Goal: Task Accomplishment & Management: Use online tool/utility

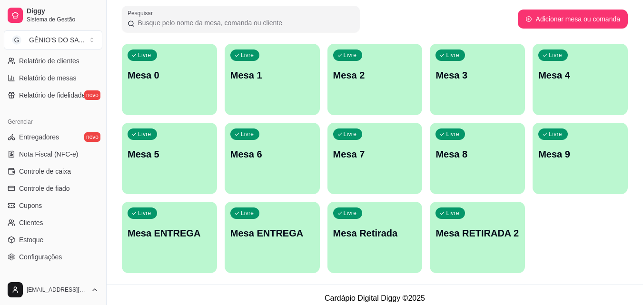
scroll to position [333, 0]
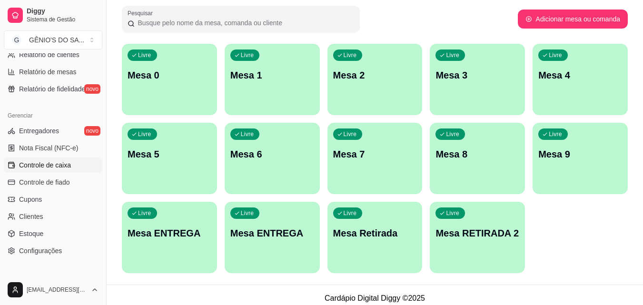
click at [45, 165] on span "Controle de caixa" at bounding box center [45, 165] width 52 height 10
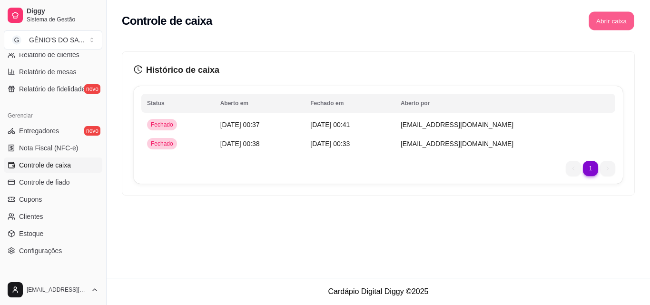
click at [599, 16] on button "Abrir caixa" at bounding box center [610, 21] width 45 height 19
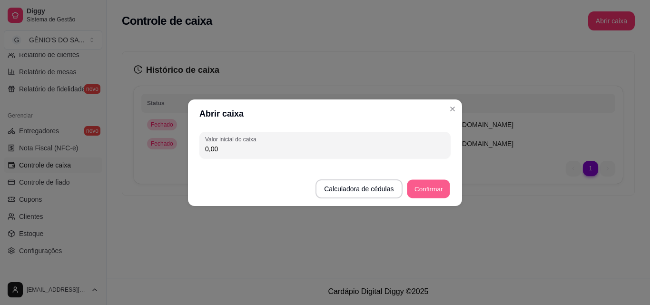
click at [436, 188] on button "Confirmar" at bounding box center [428, 188] width 43 height 19
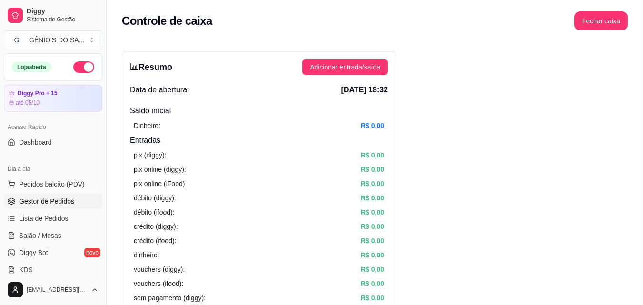
click at [47, 206] on link "Gestor de Pedidos" at bounding box center [53, 201] width 98 height 15
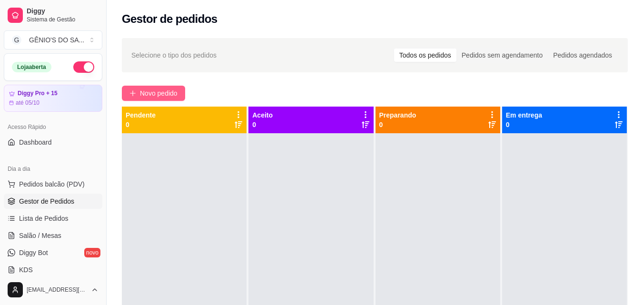
click at [146, 98] on span "Novo pedido" at bounding box center [159, 93] width 38 height 10
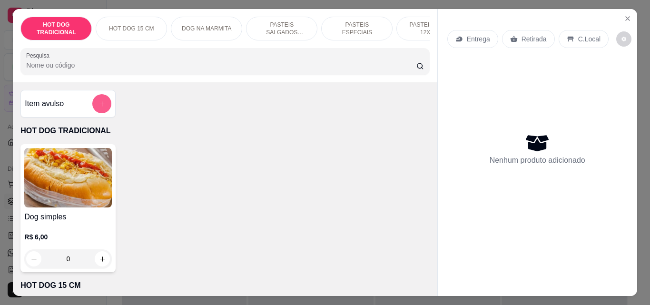
click at [98, 108] on icon "add-separate-item" at bounding box center [101, 103] width 7 height 7
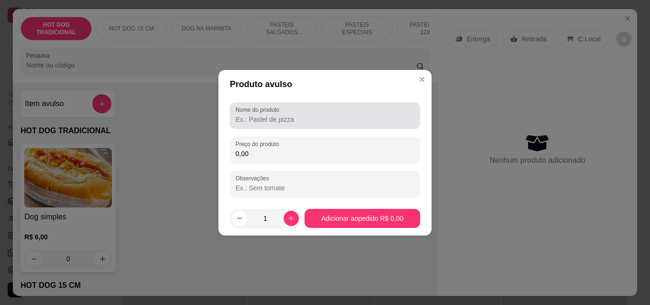
click at [265, 112] on label "Nome do produto" at bounding box center [258, 110] width 47 height 8
click at [265, 115] on input "Nome do produto" at bounding box center [324, 120] width 179 height 10
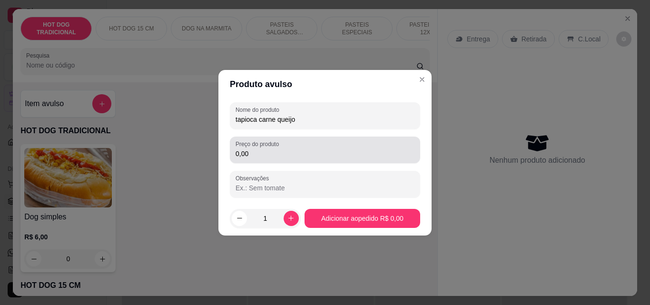
type input "tapioca carne queijo"
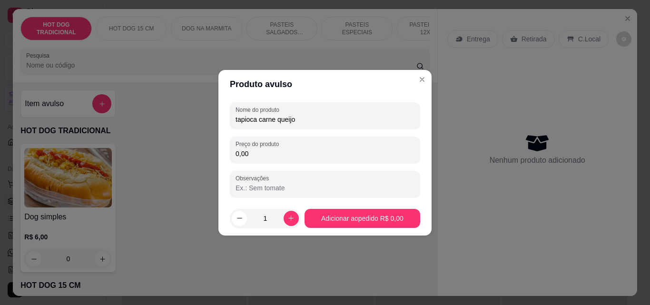
click at [260, 153] on input "0,00" at bounding box center [324, 154] width 179 height 10
type input "10,00"
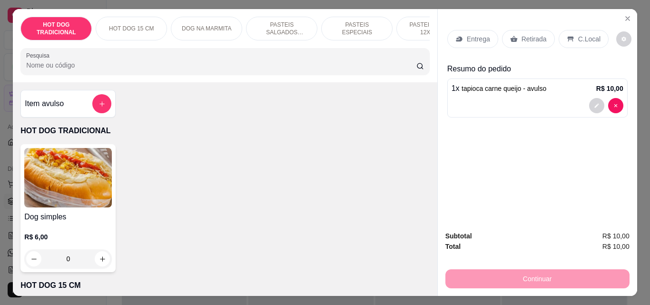
click at [521, 34] on p "Retirada" at bounding box center [533, 39] width 25 height 10
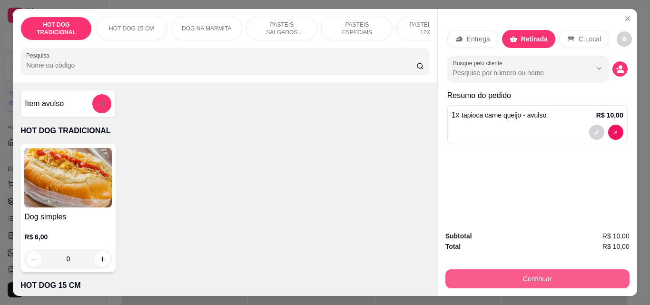
click at [545, 273] on button "Continuar" at bounding box center [537, 278] width 184 height 19
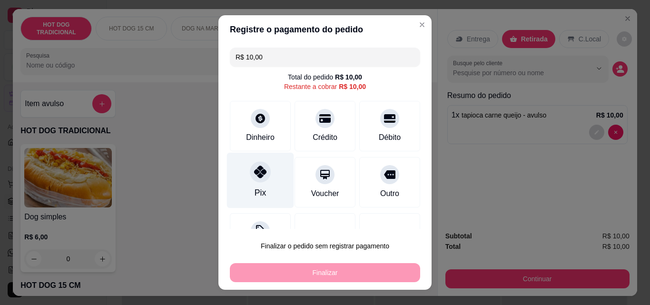
click at [264, 186] on div "Pix" at bounding box center [260, 181] width 67 height 56
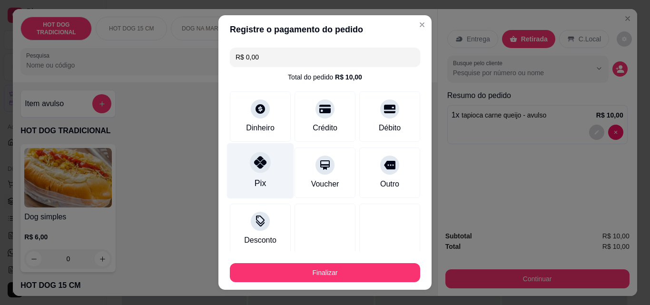
type input "R$ 0,00"
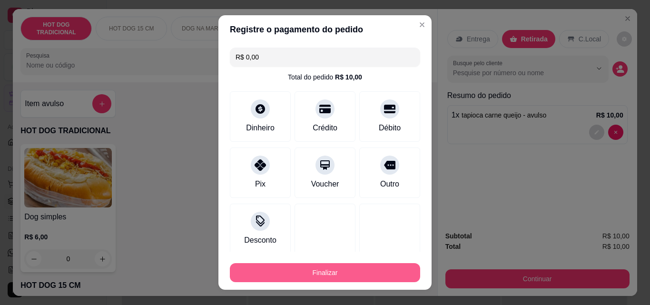
click at [296, 269] on button "Finalizar" at bounding box center [325, 272] width 190 height 19
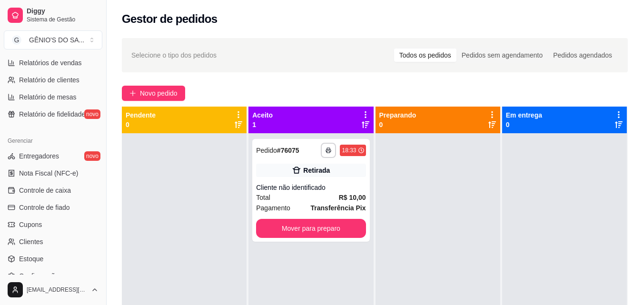
scroll to position [333, 0]
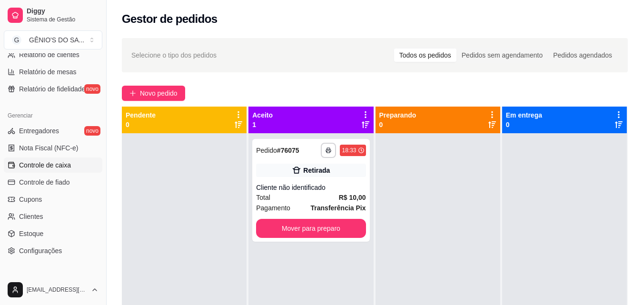
click at [57, 166] on span "Controle de caixa" at bounding box center [45, 165] width 52 height 10
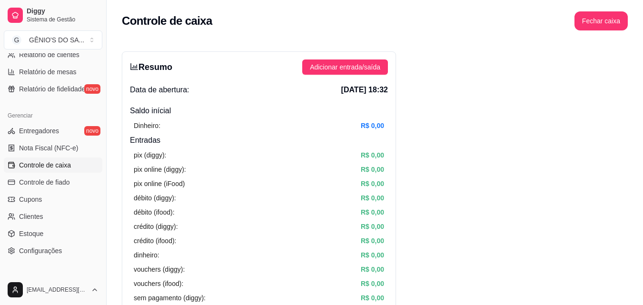
click at [54, 163] on span "Controle de caixa" at bounding box center [45, 165] width 52 height 10
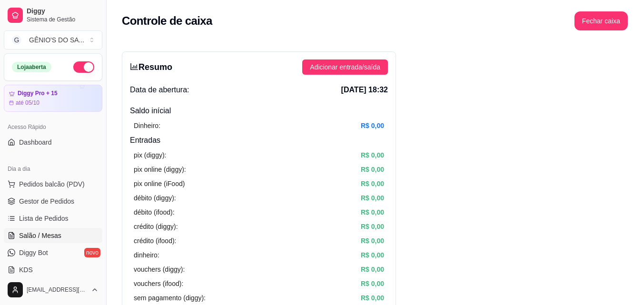
click at [53, 237] on span "Salão / Mesas" at bounding box center [40, 236] width 42 height 10
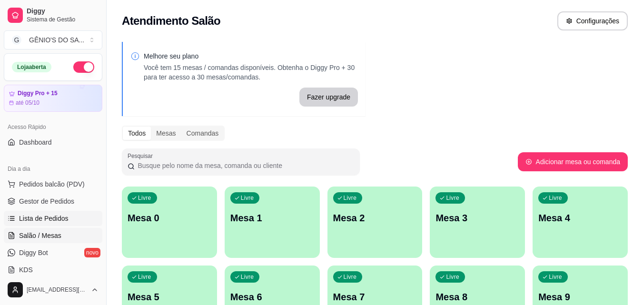
click at [56, 218] on span "Lista de Pedidos" at bounding box center [43, 219] width 49 height 10
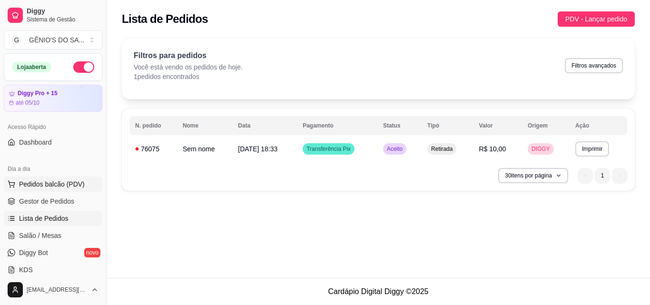
click at [59, 183] on span "Pedidos balcão (PDV)" at bounding box center [52, 184] width 66 height 10
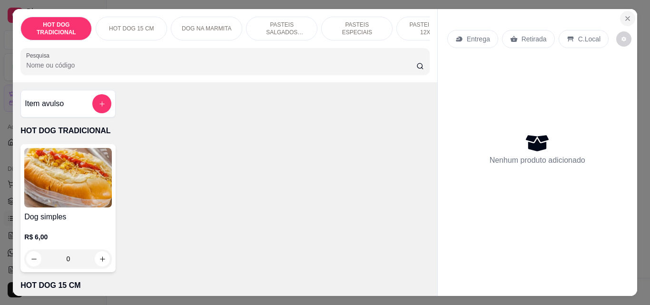
click at [627, 16] on icon "Close" at bounding box center [628, 19] width 8 height 8
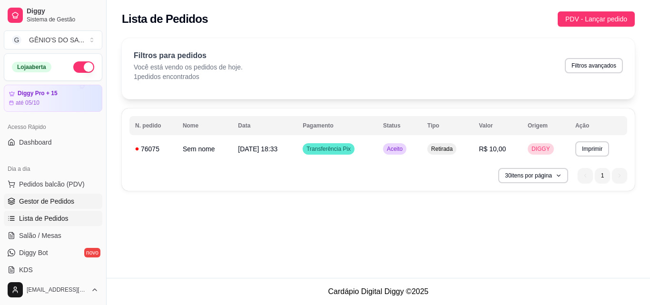
click at [86, 202] on link "Gestor de Pedidos" at bounding box center [53, 201] width 98 height 15
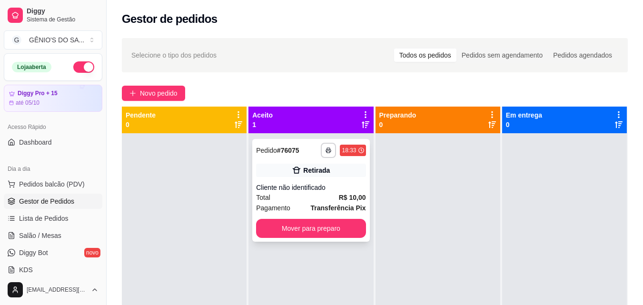
click at [336, 218] on div "**********" at bounding box center [310, 190] width 117 height 103
click at [324, 226] on button "Mover para preparo" at bounding box center [310, 228] width 109 height 19
